Goal: Information Seeking & Learning: Learn about a topic

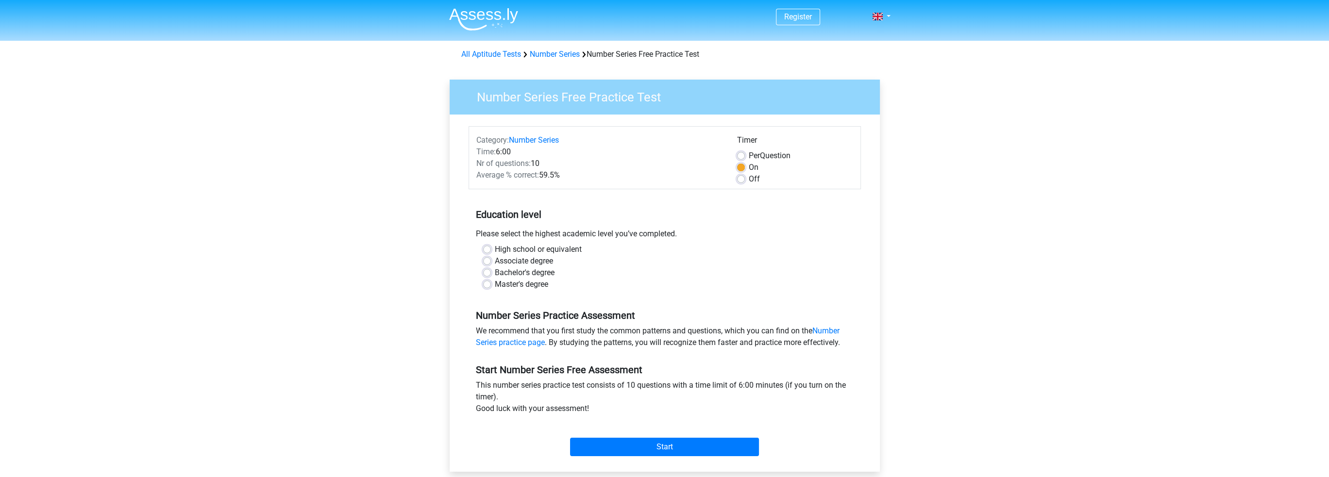
click at [495, 285] on label "Master's degree" at bounding box center [521, 285] width 53 height 12
click at [486, 285] on input "Master's degree" at bounding box center [487, 284] width 8 height 10
radio input "true"
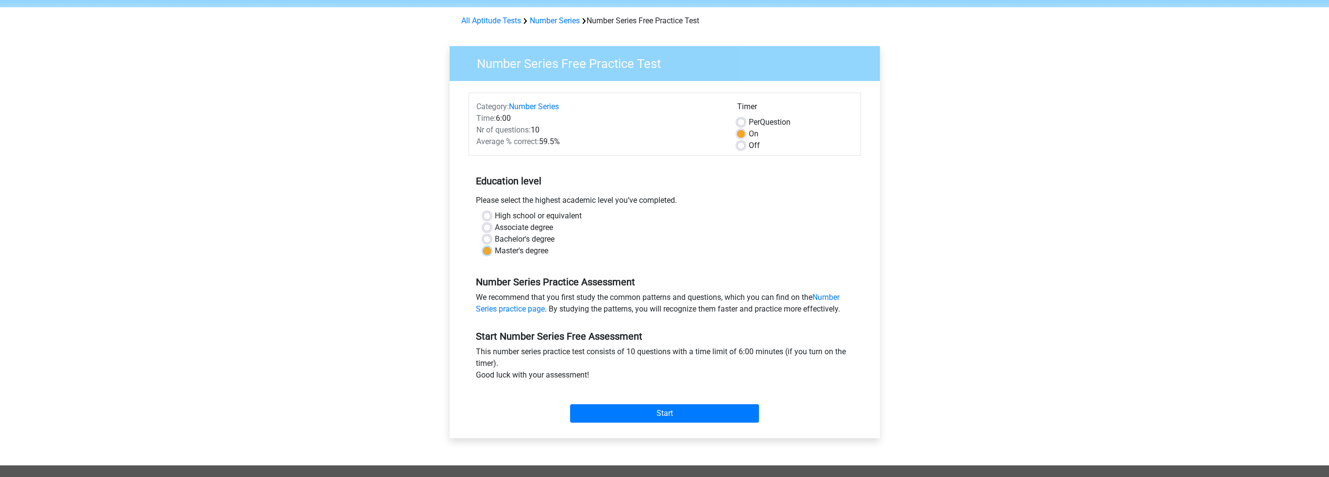
scroll to position [49, 0]
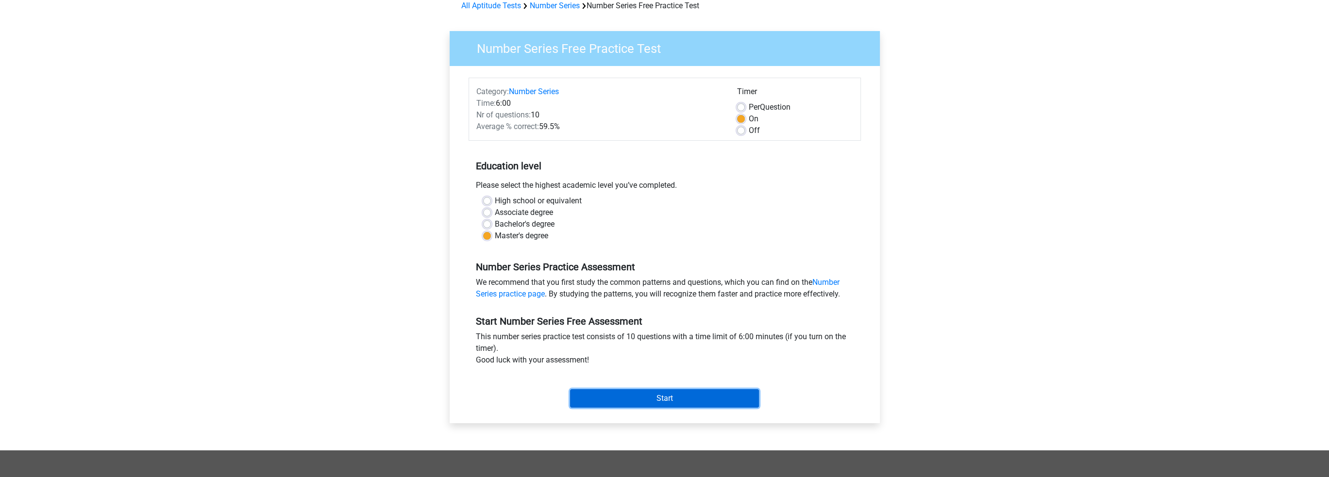
click at [647, 398] on input "Start" at bounding box center [664, 399] width 189 height 18
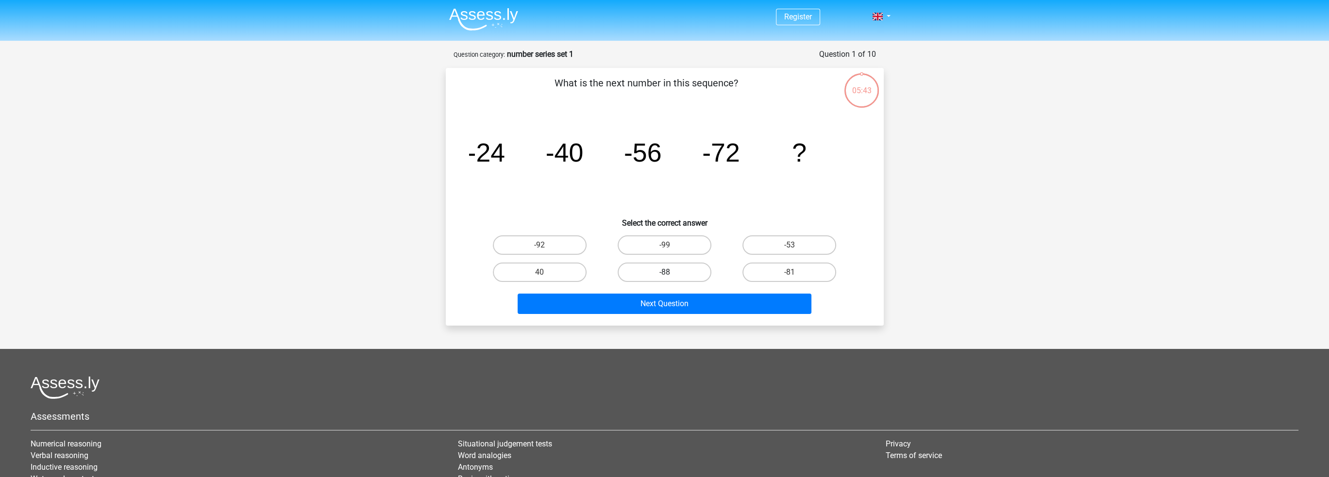
click at [673, 269] on label "-88" at bounding box center [665, 272] width 94 height 19
click at [671, 273] on input "-88" at bounding box center [668, 276] width 6 height 6
radio input "true"
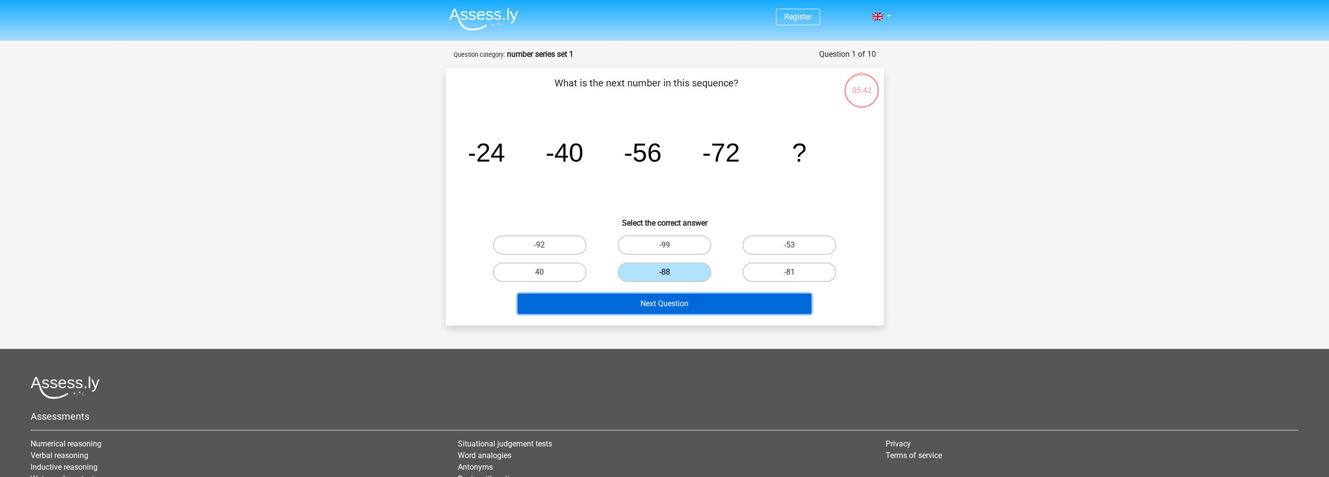
click at [671, 299] on button "Next Question" at bounding box center [665, 304] width 294 height 20
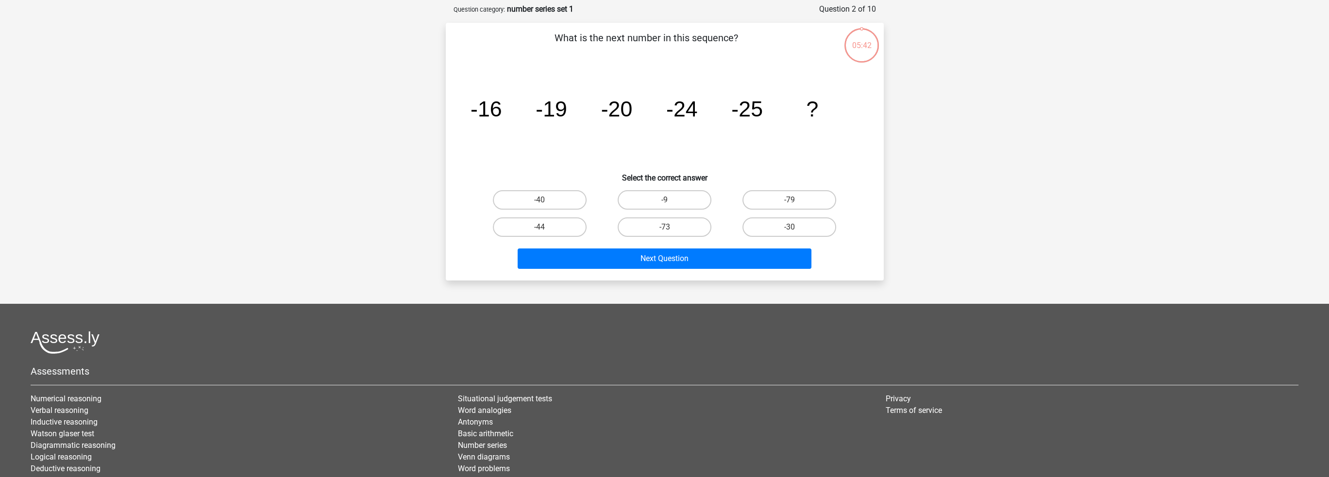
scroll to position [49, 0]
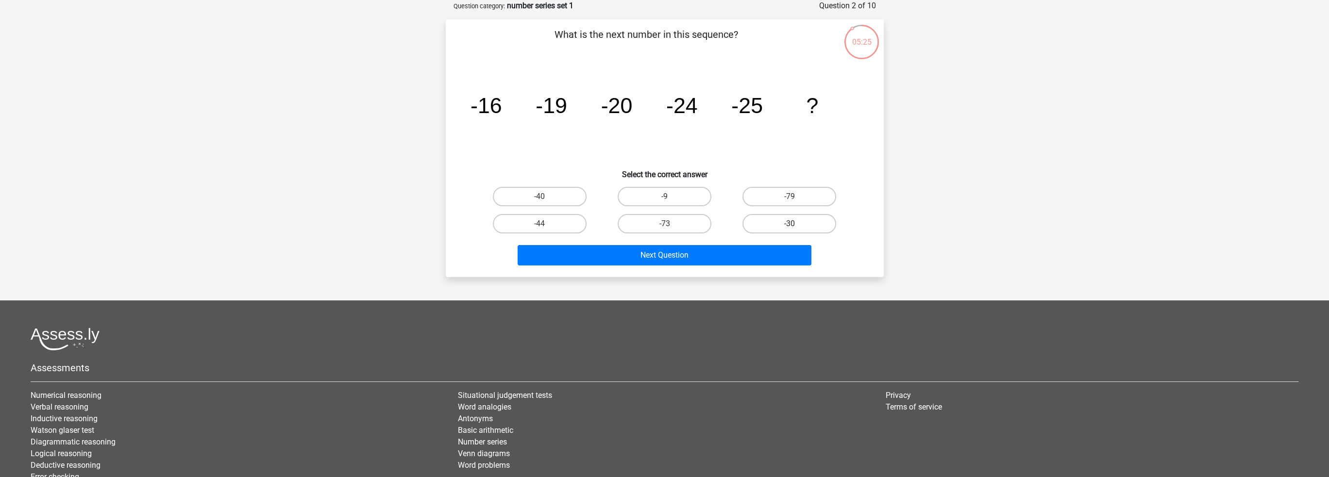
click at [787, 220] on label "-30" at bounding box center [790, 223] width 94 height 19
click at [790, 224] on input "-30" at bounding box center [793, 227] width 6 height 6
radio input "true"
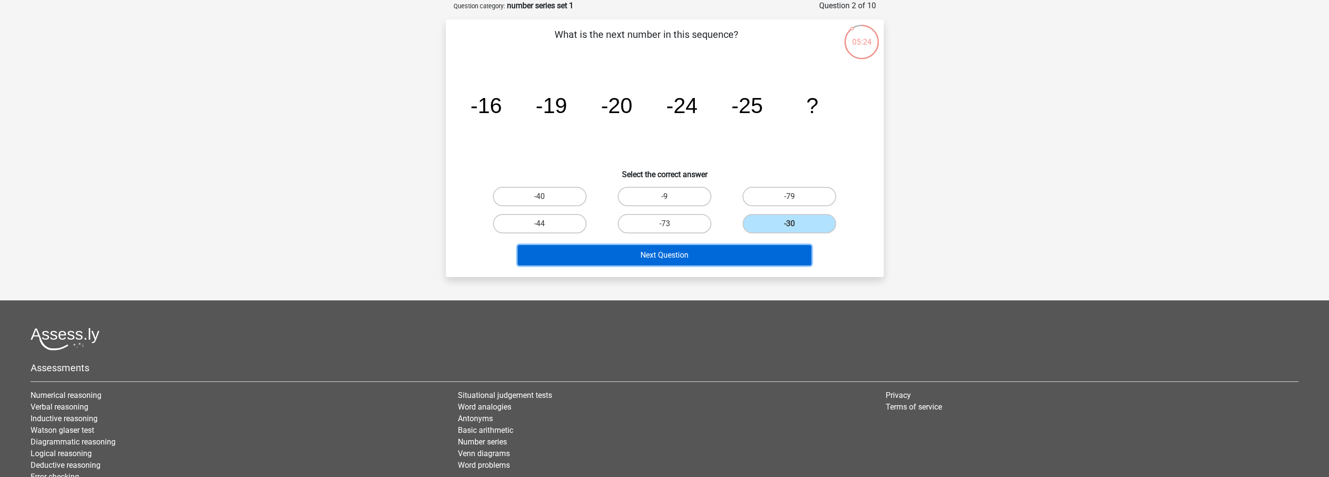
click at [682, 256] on button "Next Question" at bounding box center [665, 255] width 294 height 20
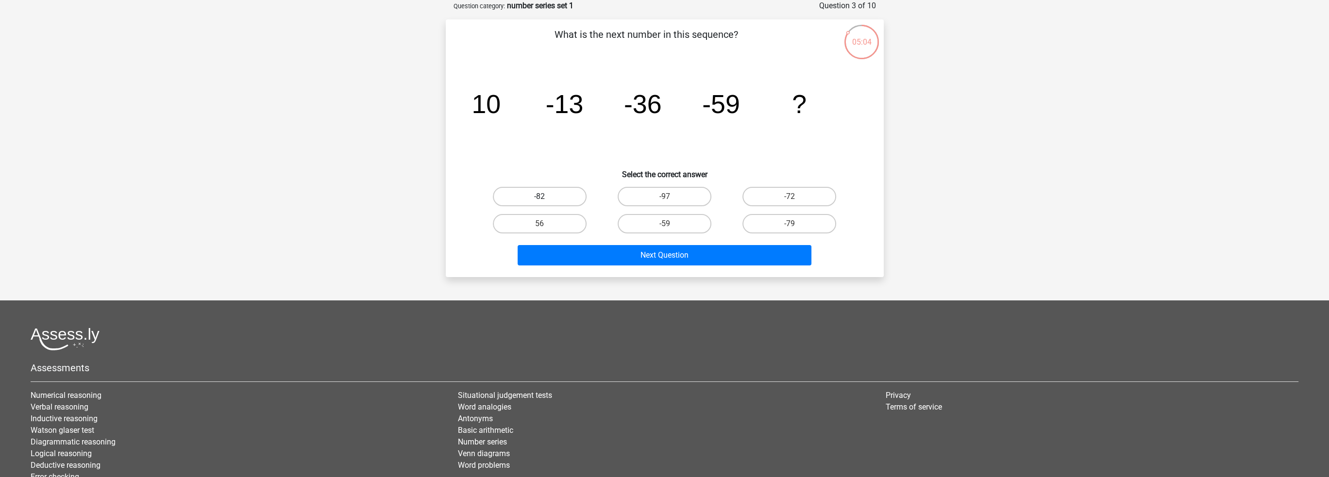
click at [536, 200] on label "-82" at bounding box center [540, 196] width 94 height 19
click at [540, 200] on input "-82" at bounding box center [543, 200] width 6 height 6
radio input "true"
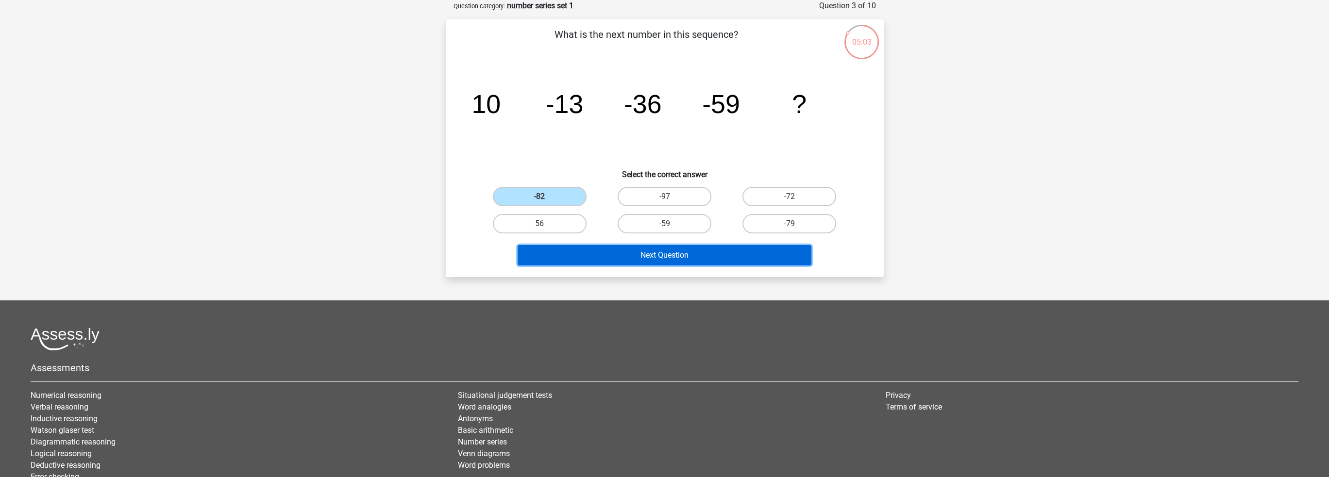
click at [632, 254] on button "Next Question" at bounding box center [665, 255] width 294 height 20
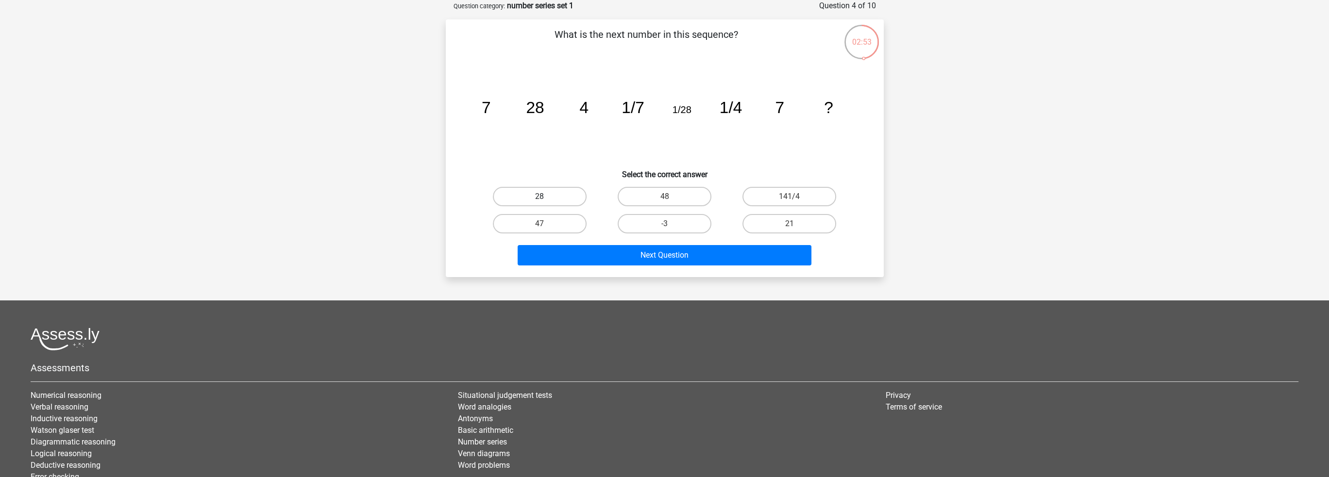
click at [568, 198] on label "28" at bounding box center [540, 196] width 94 height 19
click at [546, 198] on input "28" at bounding box center [543, 200] width 6 height 6
radio input "true"
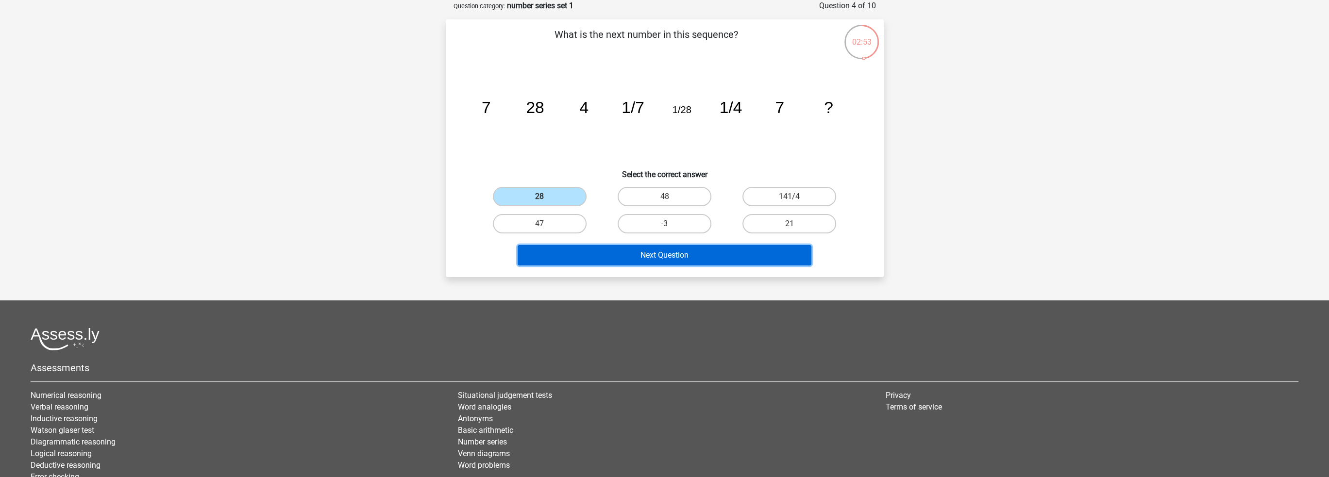
click at [644, 254] on button "Next Question" at bounding box center [665, 255] width 294 height 20
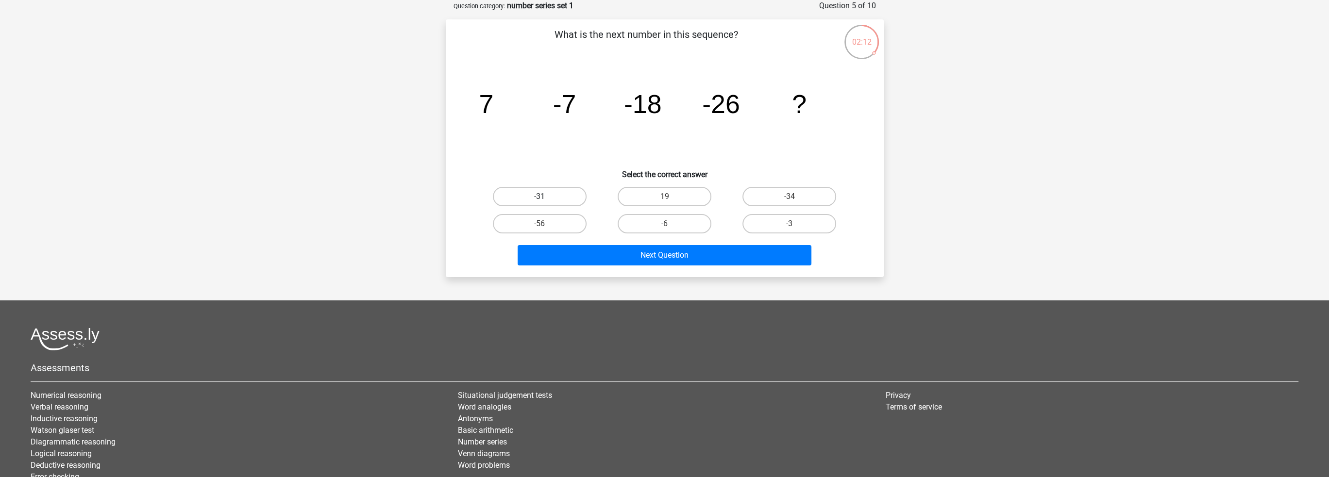
click at [550, 189] on label "-31" at bounding box center [540, 196] width 94 height 19
click at [546, 197] on input "-31" at bounding box center [543, 200] width 6 height 6
radio input "true"
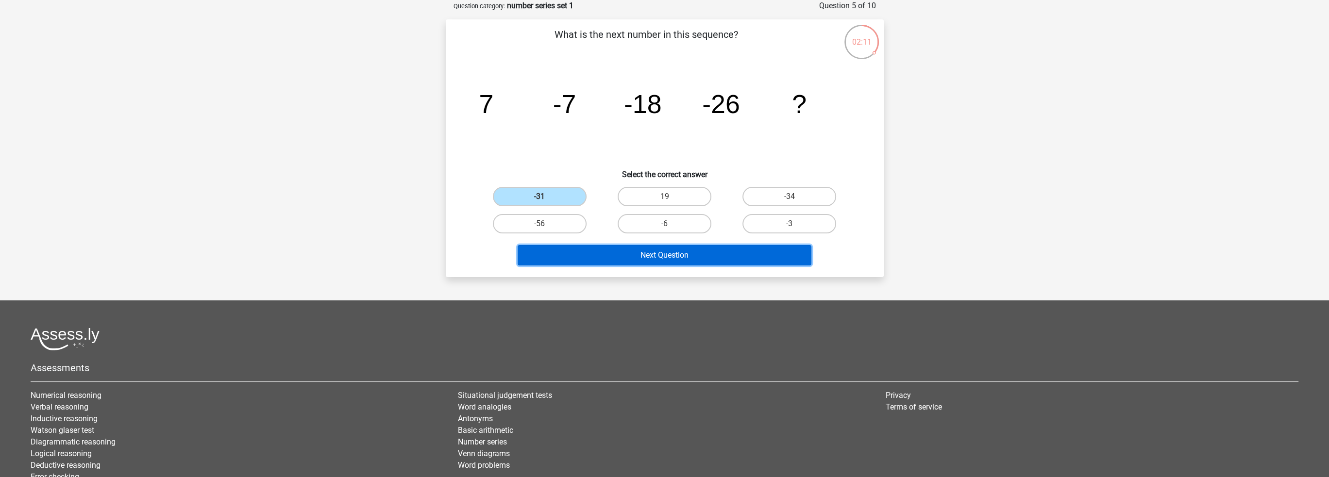
click at [630, 257] on button "Next Question" at bounding box center [665, 255] width 294 height 20
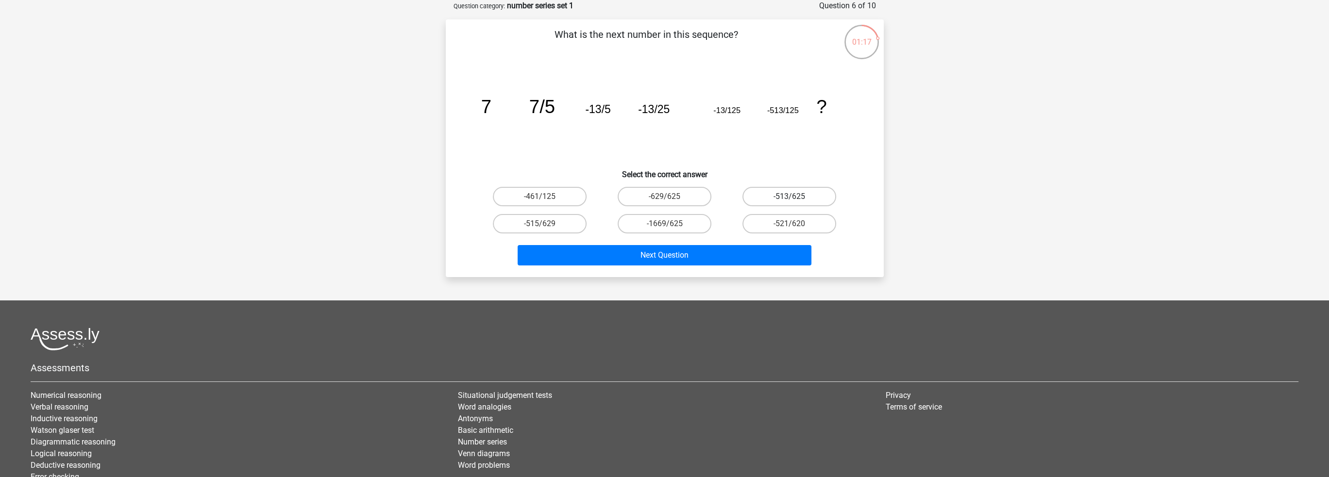
click at [808, 192] on label "-513/625" at bounding box center [790, 196] width 94 height 19
click at [796, 197] on input "-513/625" at bounding box center [793, 200] width 6 height 6
radio input "true"
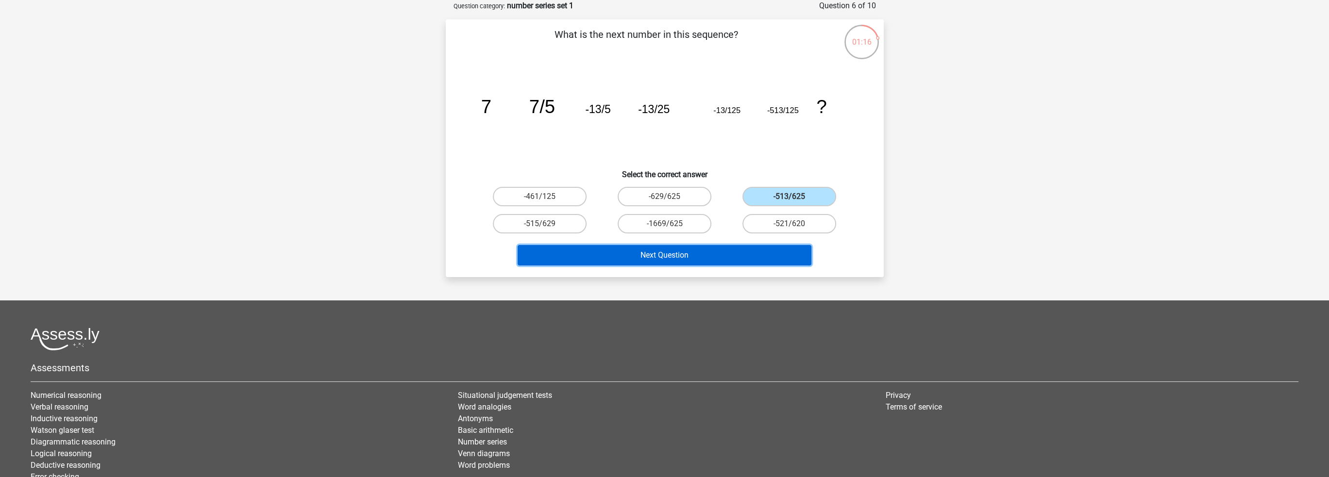
click at [650, 254] on button "Next Question" at bounding box center [665, 255] width 294 height 20
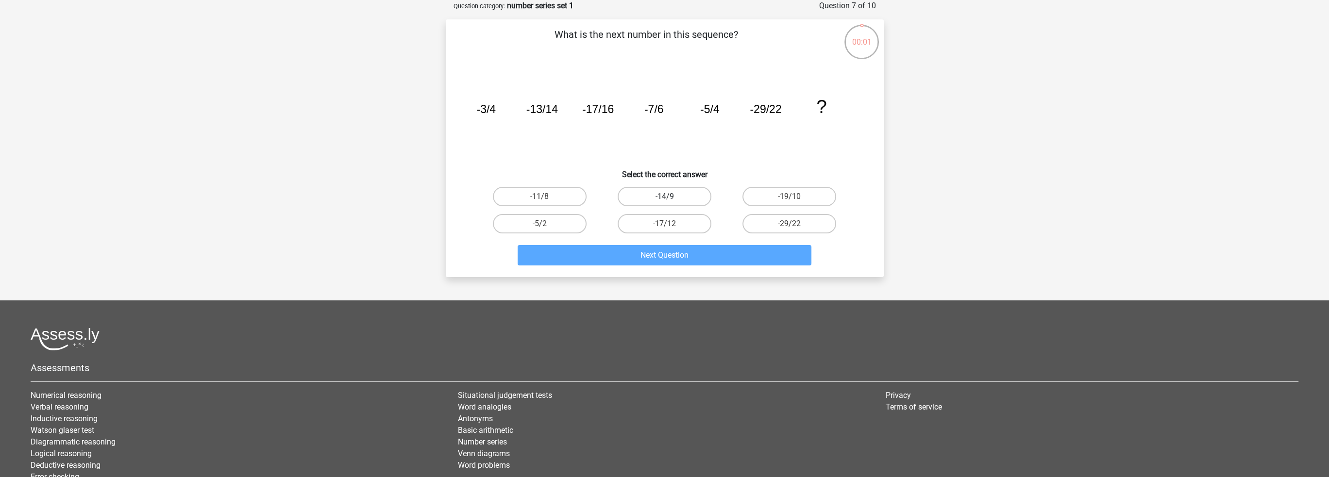
click at [682, 192] on label "-14/9" at bounding box center [665, 196] width 94 height 19
click at [671, 197] on input "-14/9" at bounding box center [668, 200] width 6 height 6
radio input "true"
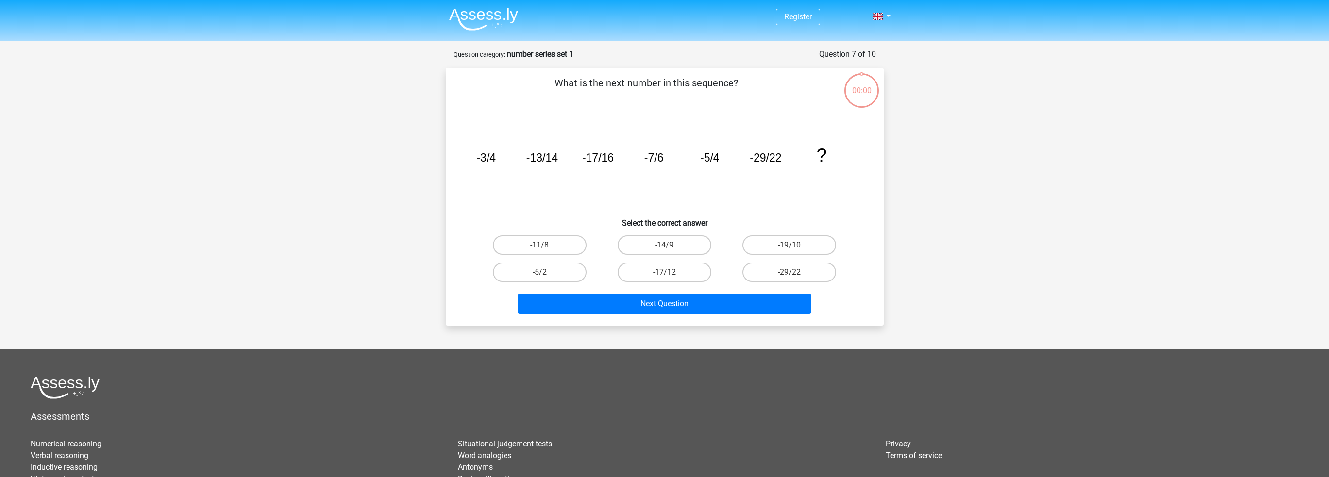
scroll to position [49, 0]
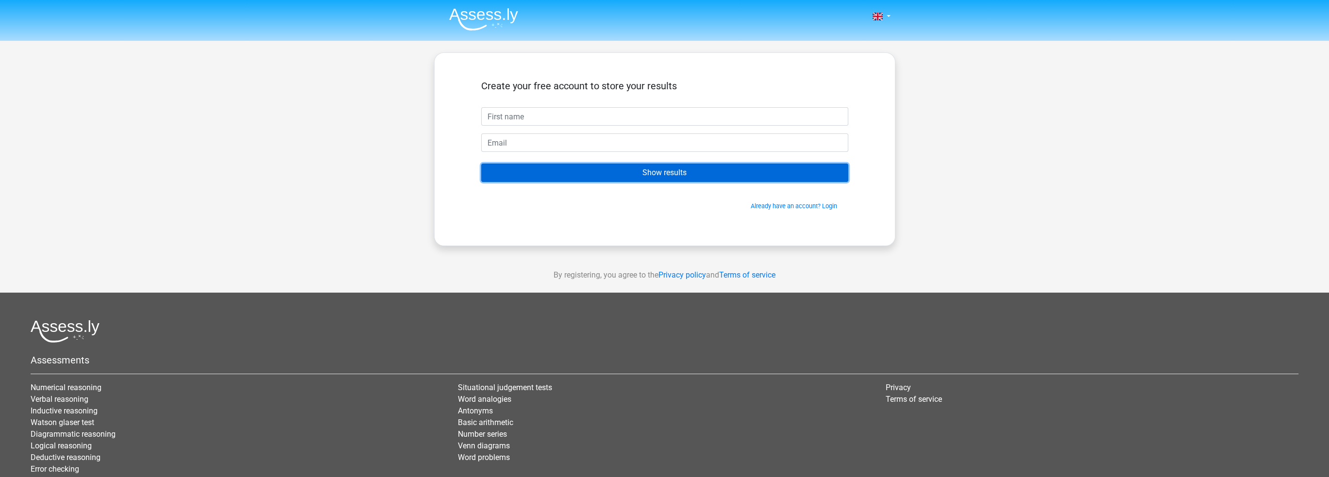
click at [670, 173] on input "Show results" at bounding box center [664, 173] width 367 height 18
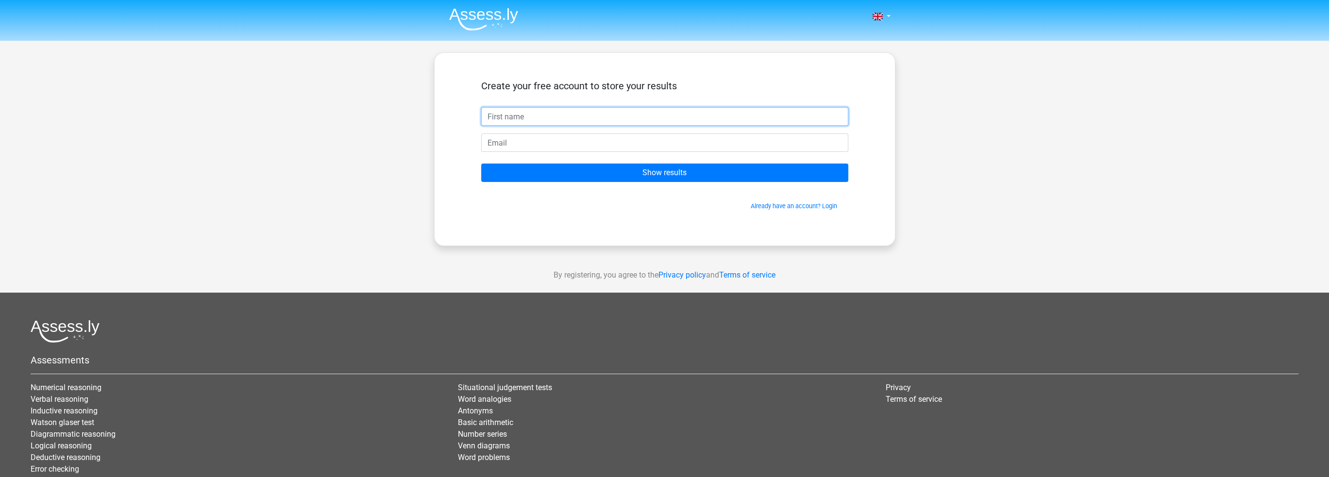
click at [548, 112] on input "text" at bounding box center [664, 116] width 367 height 18
type input "Axel"
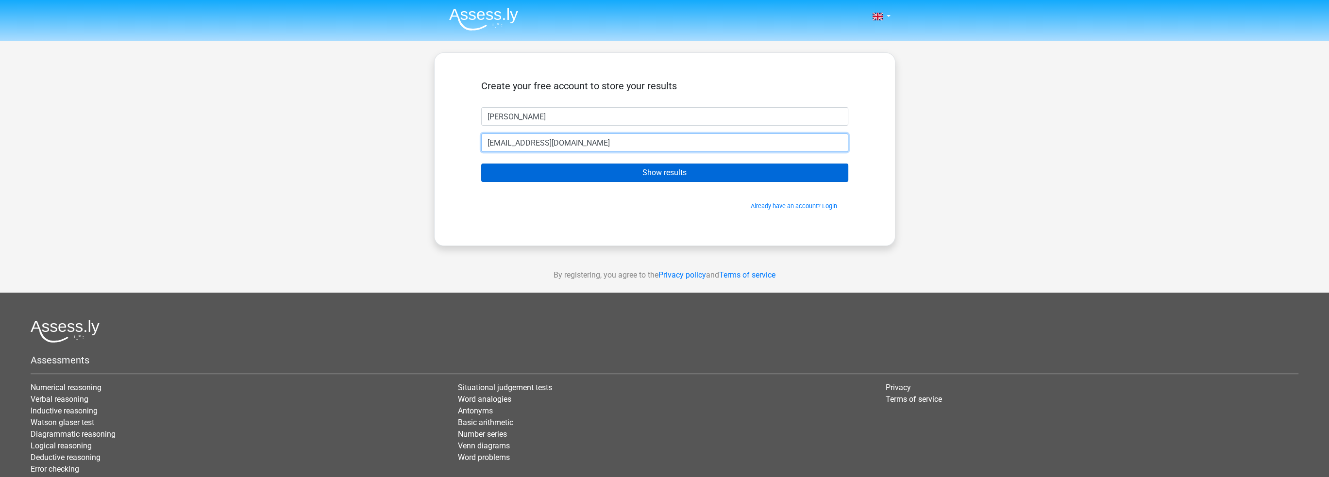
type input "axel@web.de"
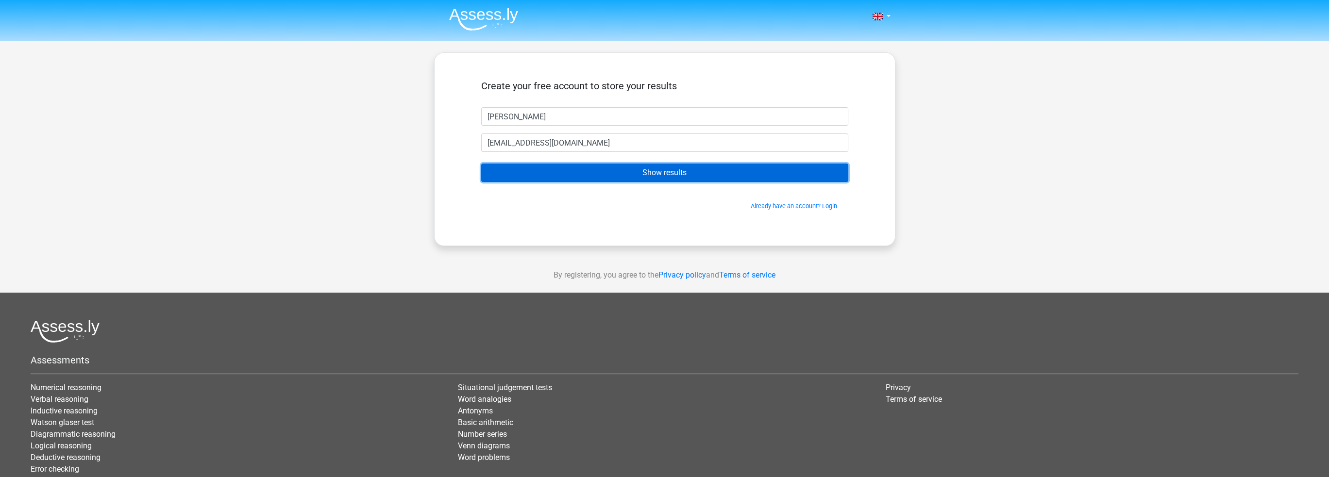
click at [601, 168] on input "Show results" at bounding box center [664, 173] width 367 height 18
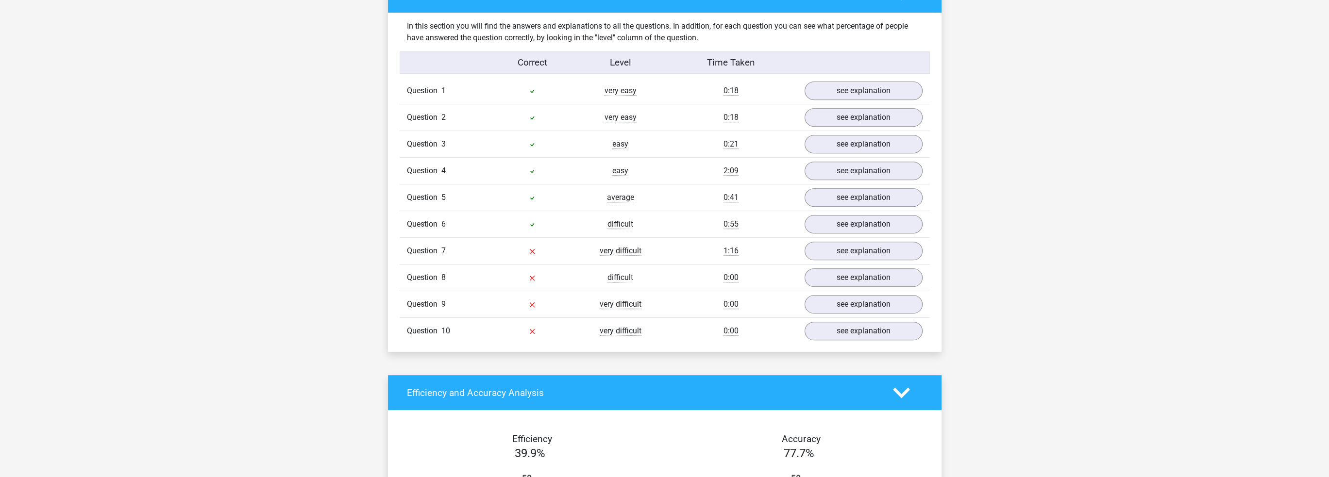
scroll to position [729, 0]
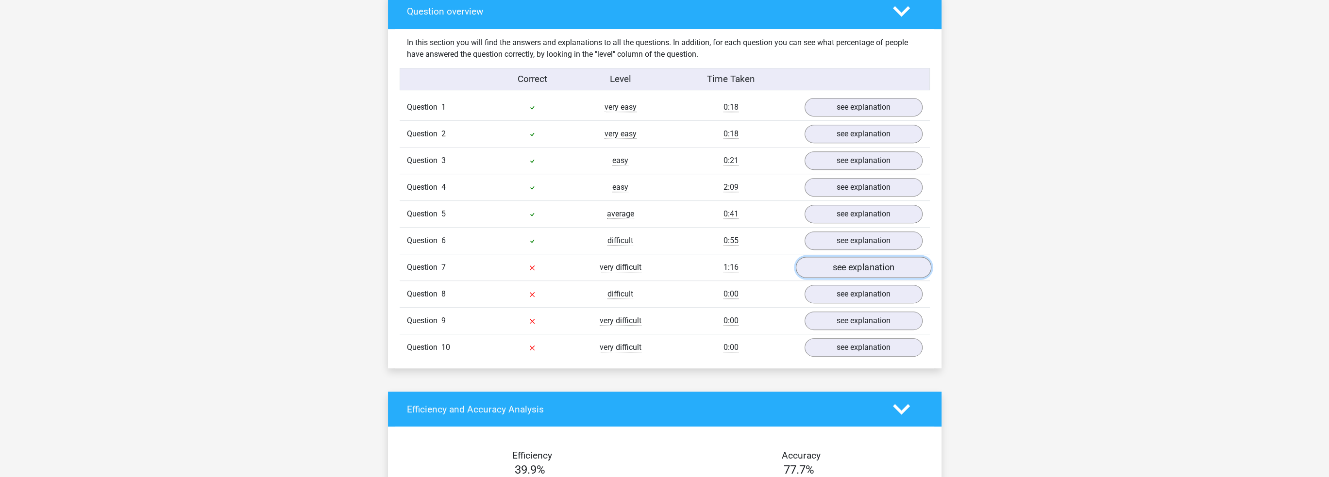
click at [886, 268] on link "see explanation" at bounding box center [864, 267] width 136 height 21
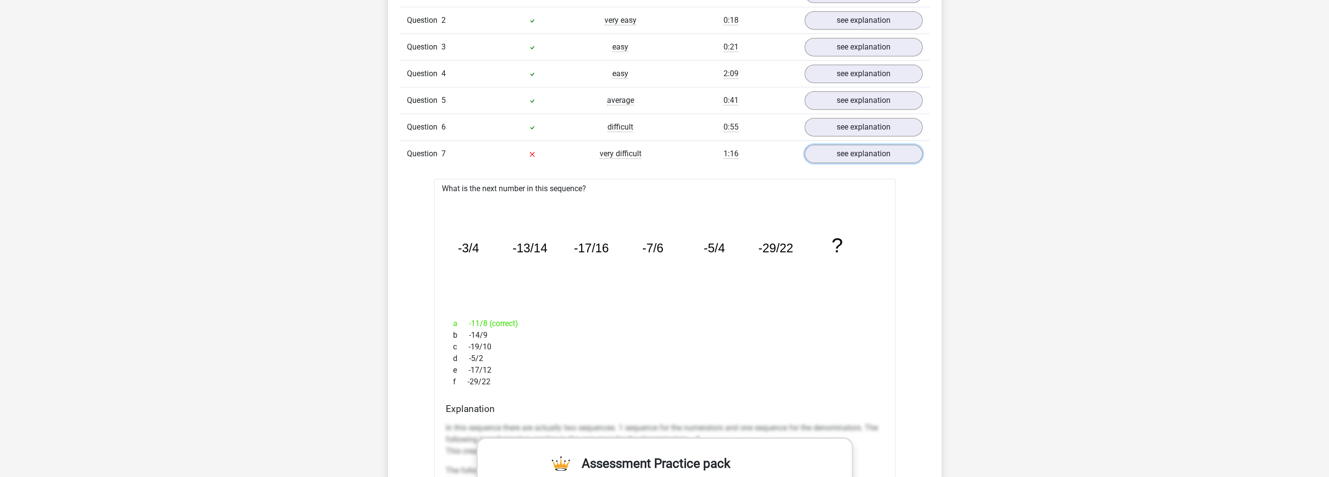
scroll to position [777, 0]
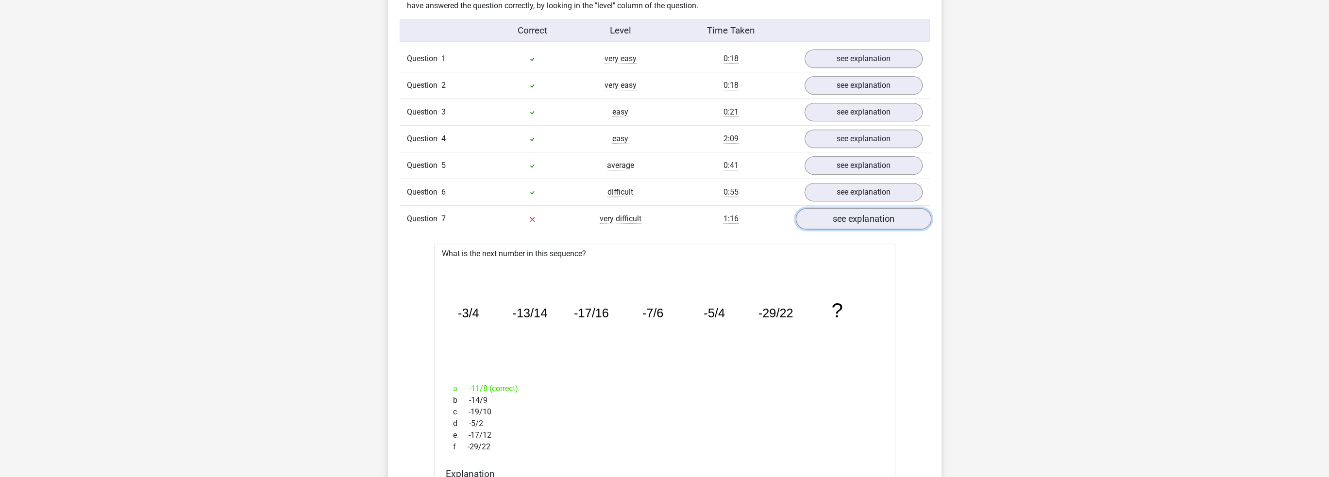
click at [839, 215] on link "see explanation" at bounding box center [864, 218] width 136 height 21
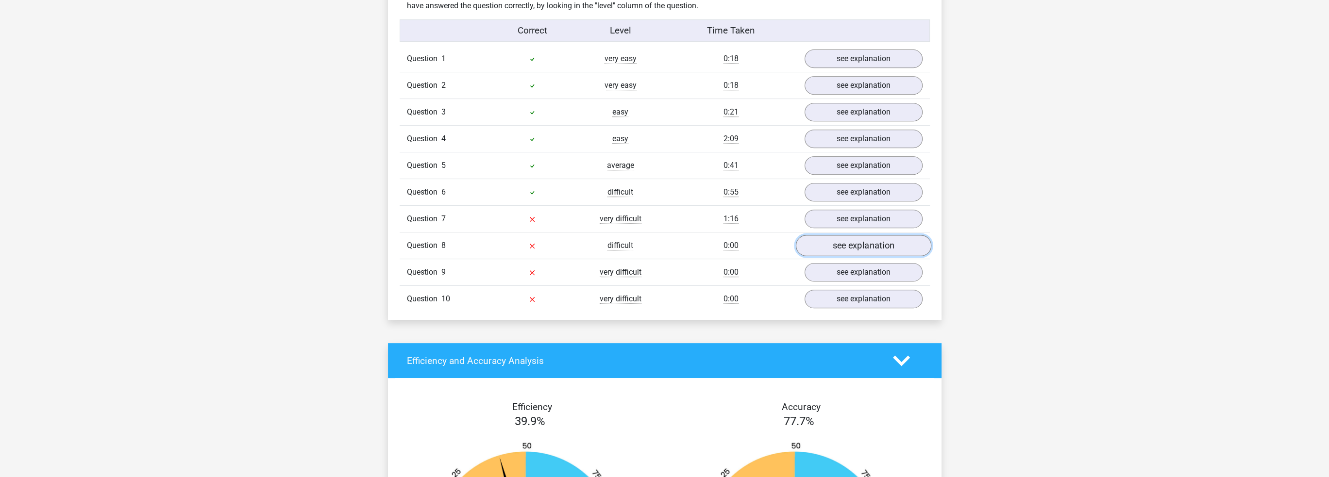
click at [861, 248] on link "see explanation" at bounding box center [864, 245] width 136 height 21
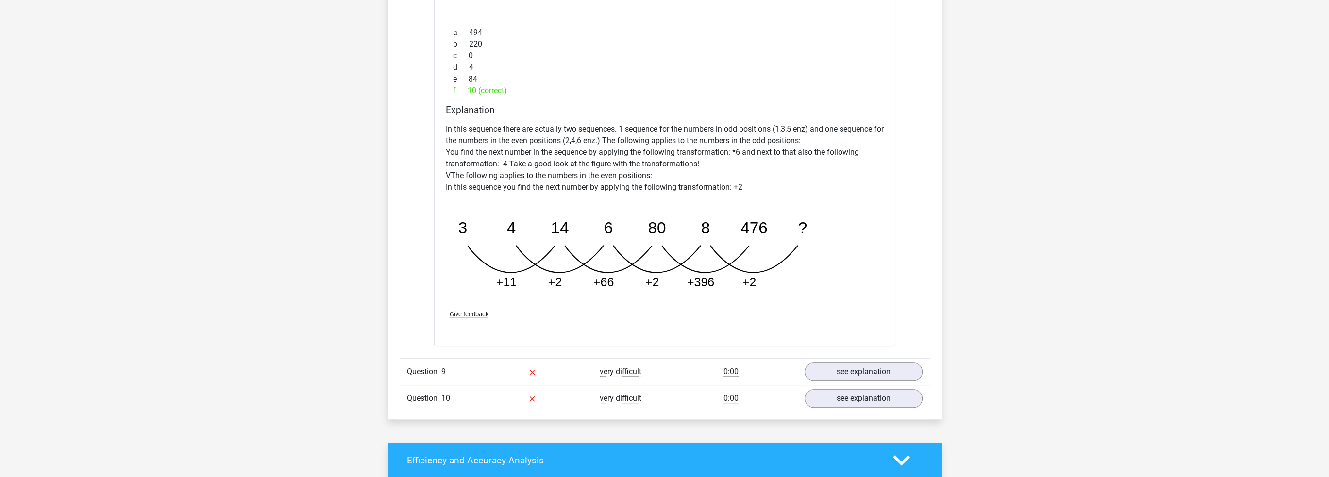
scroll to position [1166, 0]
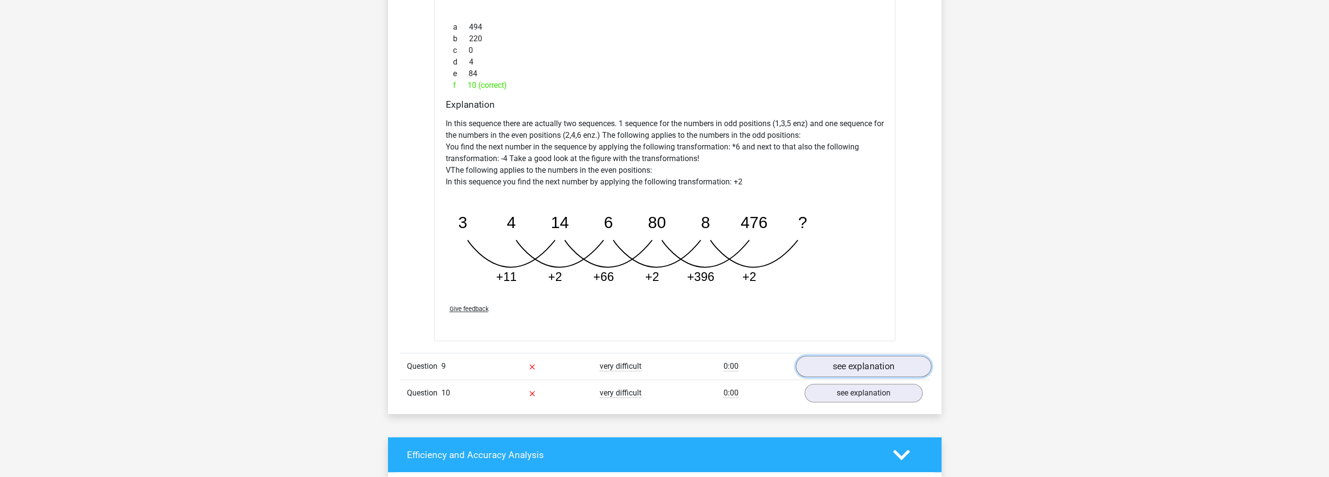
click at [838, 364] on link "see explanation" at bounding box center [864, 366] width 136 height 21
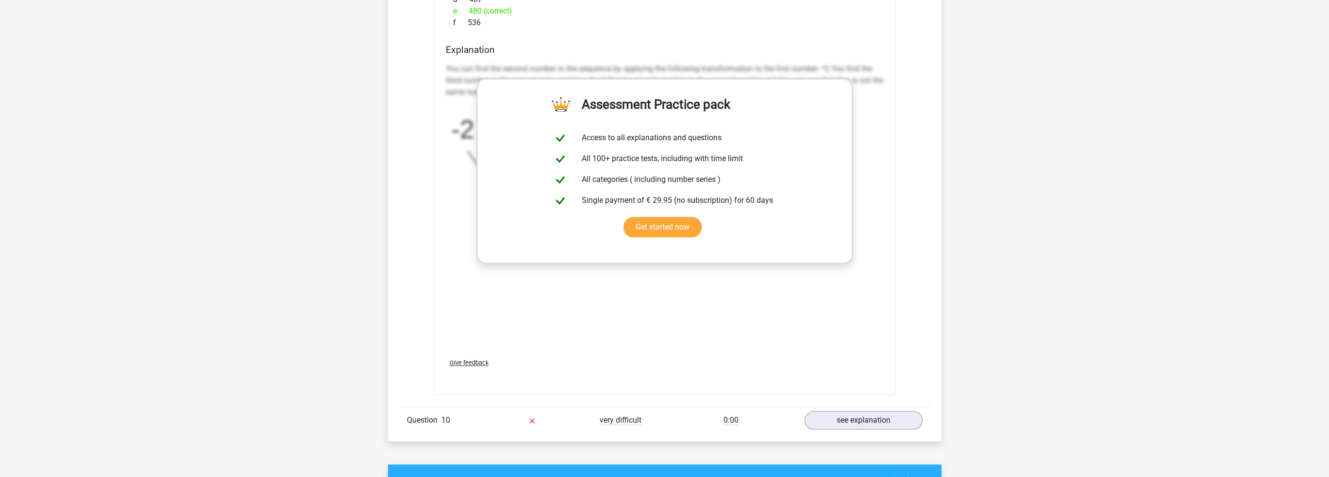
scroll to position [1846, 0]
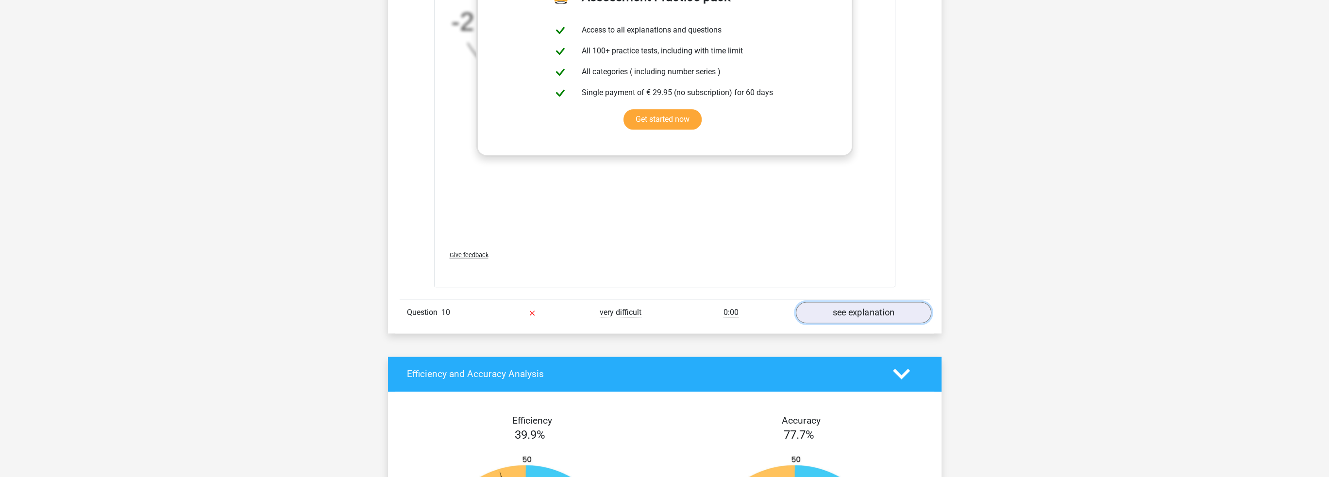
click at [843, 306] on link "see explanation" at bounding box center [864, 312] width 136 height 21
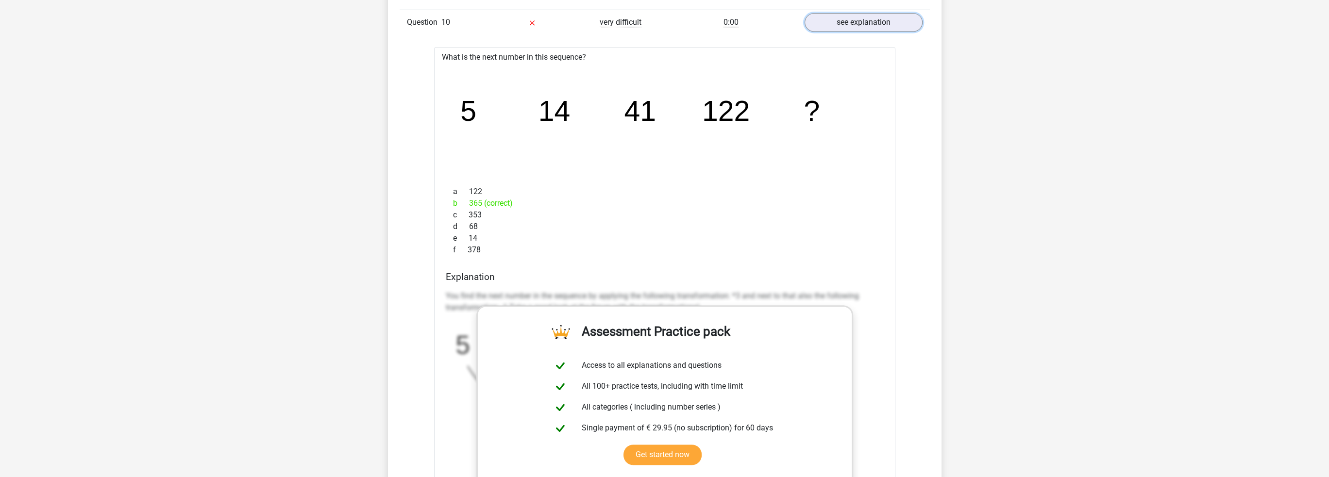
scroll to position [2137, 0]
